Goal: Find specific page/section: Locate a particular part of the current website

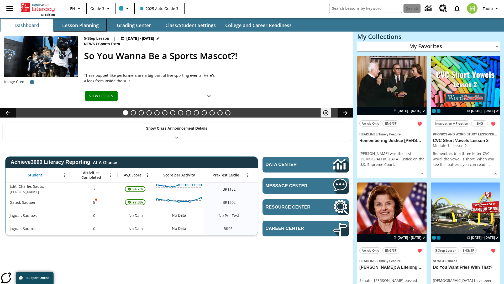
click at [80, 25] on button "Lesson Planning" at bounding box center [80, 25] width 53 height 13
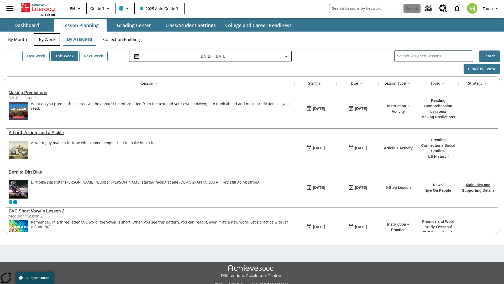
click at [47, 39] on button "By Week" at bounding box center [47, 39] width 26 height 13
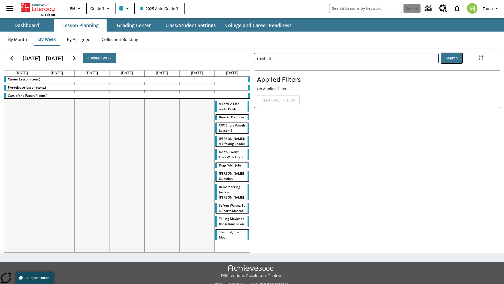
click at [452, 58] on button "Search" at bounding box center [452, 58] width 21 height 10
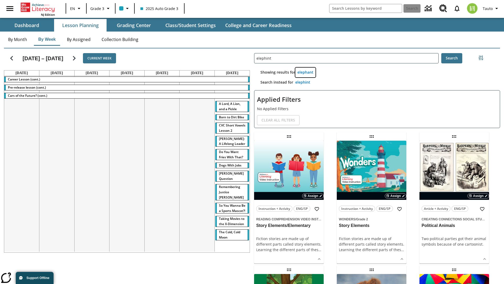
click at [305, 72] on button "elephant" at bounding box center [306, 73] width 20 height 10
type input "elephant"
